Goal: Complete application form

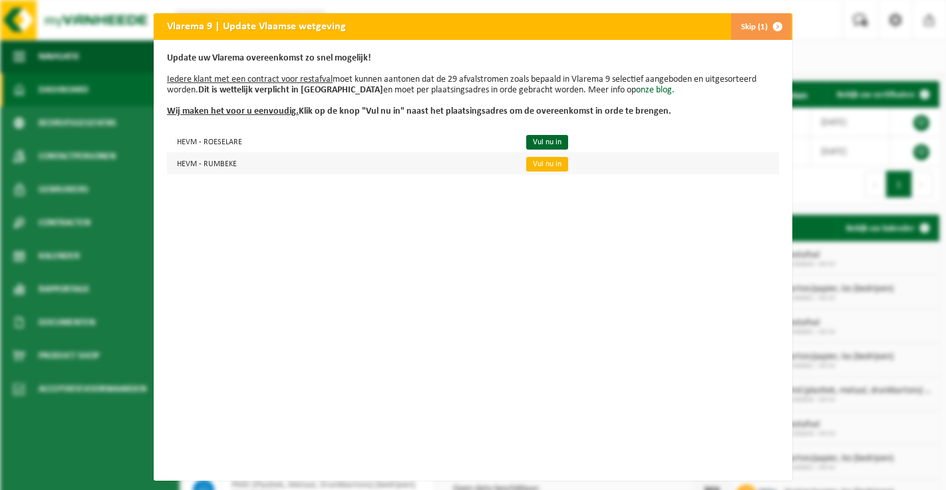
click at [547, 163] on link "Vul nu in" at bounding box center [547, 164] width 42 height 15
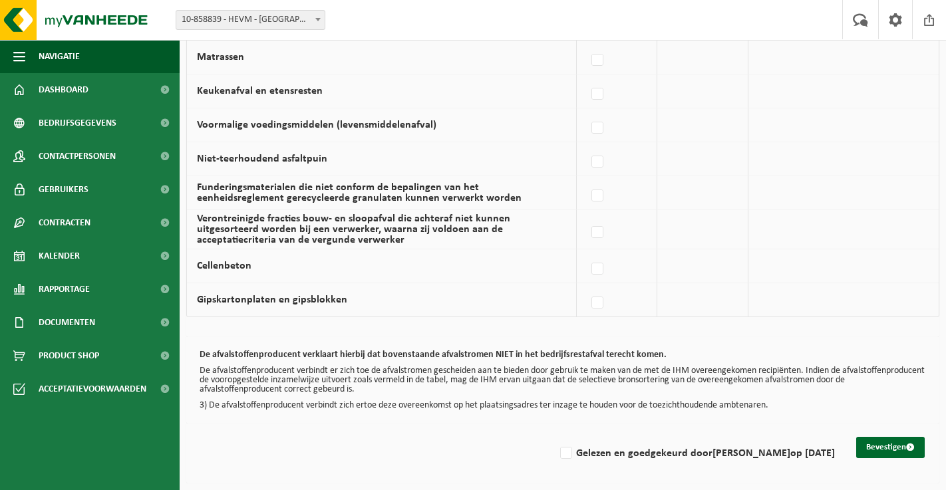
scroll to position [920, 0]
click at [557, 445] on label "Gelezen en goedgekeurd door GEERT VANPOTTELBERGHE op 19/08/25" at bounding box center [695, 454] width 277 height 20
click at [555, 437] on input "Gelezen en goedgekeurd door GEERT VANPOTTELBERGHE op 19/08/25" at bounding box center [555, 436] width 1 height 1
checkbox input "true"
click at [894, 437] on button "Bevestigen" at bounding box center [890, 447] width 69 height 21
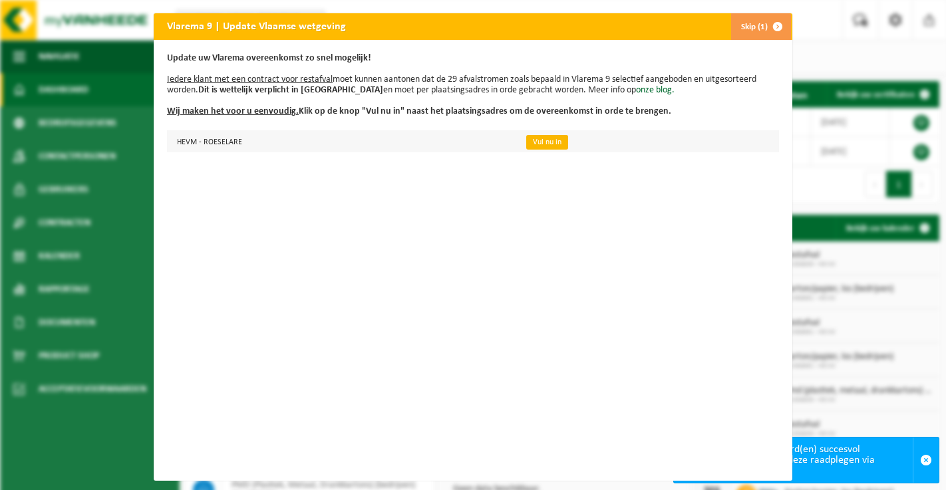
click at [551, 144] on link "Vul nu in" at bounding box center [547, 142] width 42 height 15
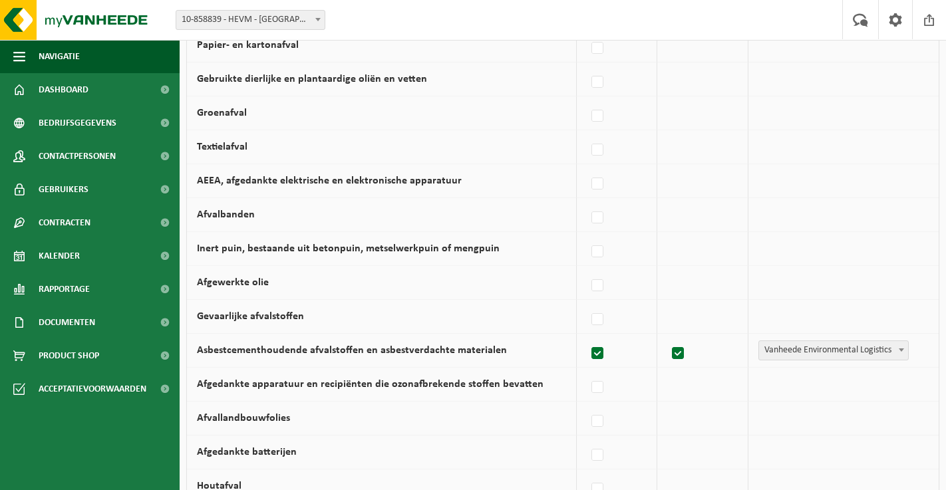
scroll to position [279, 0]
click at [603, 357] on label at bounding box center [598, 355] width 19 height 20
click at [587, 339] on input "Asbestcementhoudende afvalstoffen en asbestverdachte materialen" at bounding box center [586, 338] width 1 height 1
checkbox input "false"
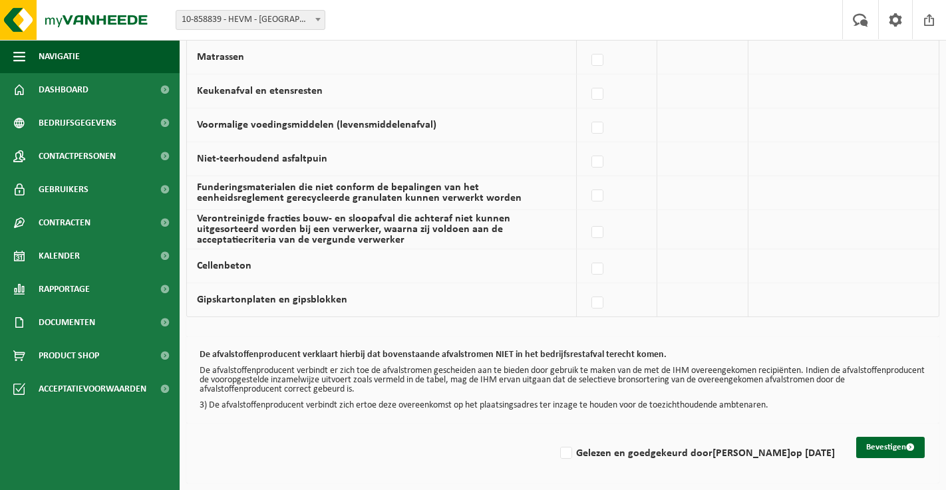
scroll to position [920, 0]
click at [901, 438] on button "Bevestigen" at bounding box center [890, 447] width 69 height 21
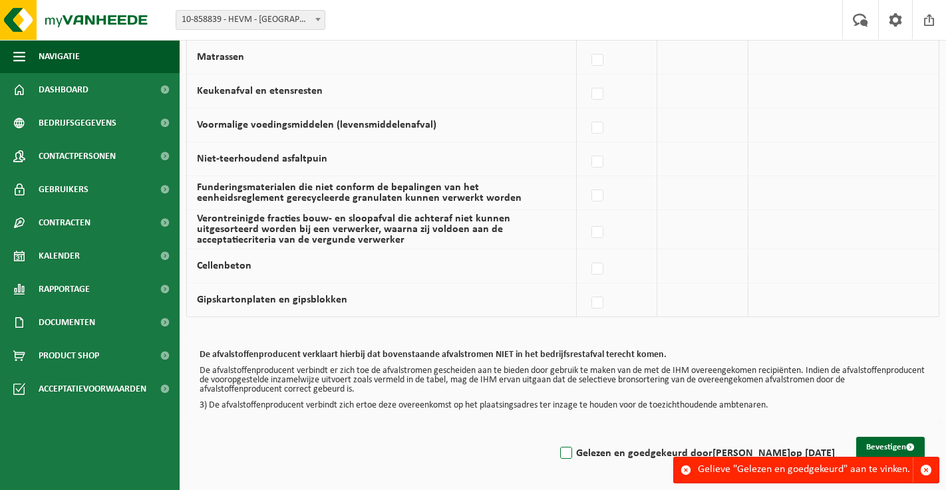
scroll to position [920, 0]
click at [557, 446] on label "Gelezen en goedgekeurd door GEERT VANPOTTELBERGHE op 19/08/25" at bounding box center [695, 454] width 277 height 20
click at [555, 437] on input "Gelezen en goedgekeurd door GEERT VANPOTTELBERGHE op 19/08/25" at bounding box center [555, 436] width 1 height 1
checkbox input "true"
click at [894, 437] on button "Bevestigen" at bounding box center [890, 447] width 69 height 21
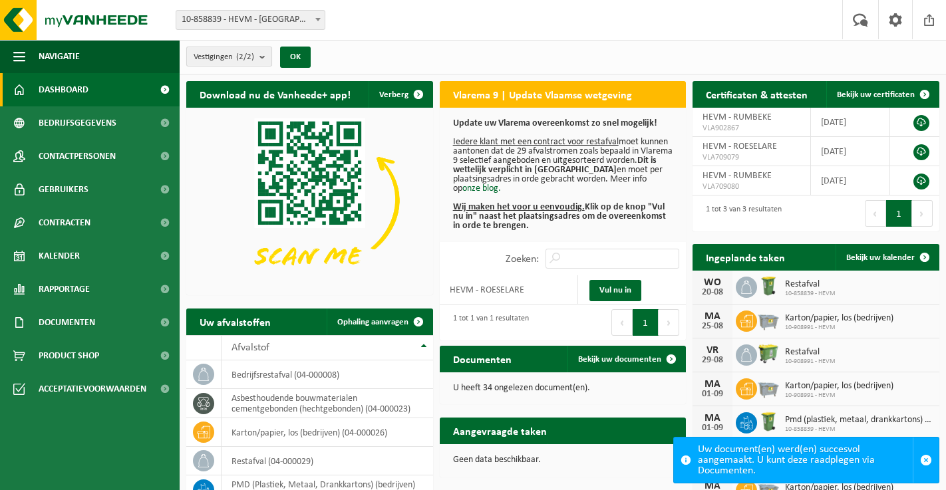
click at [263, 57] on b "submit" at bounding box center [265, 56] width 12 height 19
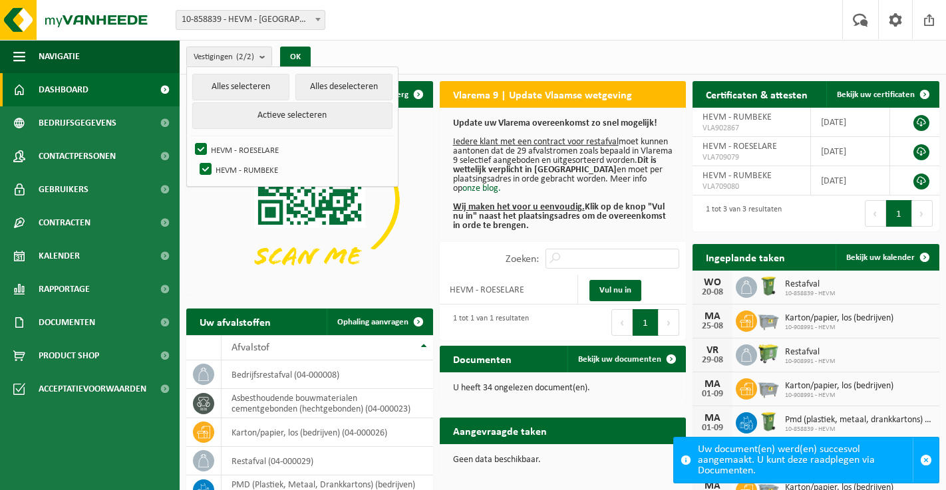
click at [373, 49] on div "Vestigingen (2/2) Alles selecteren Alles deselecteren Actieve selecteren HEVM -…" at bounding box center [563, 57] width 766 height 35
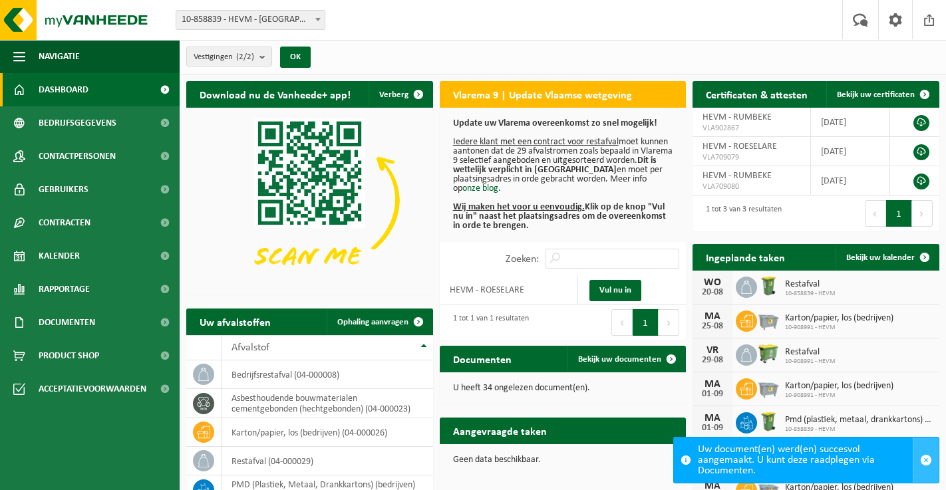
click at [930, 456] on span "button" at bounding box center [926, 460] width 12 height 12
